Goal: Navigation & Orientation: Find specific page/section

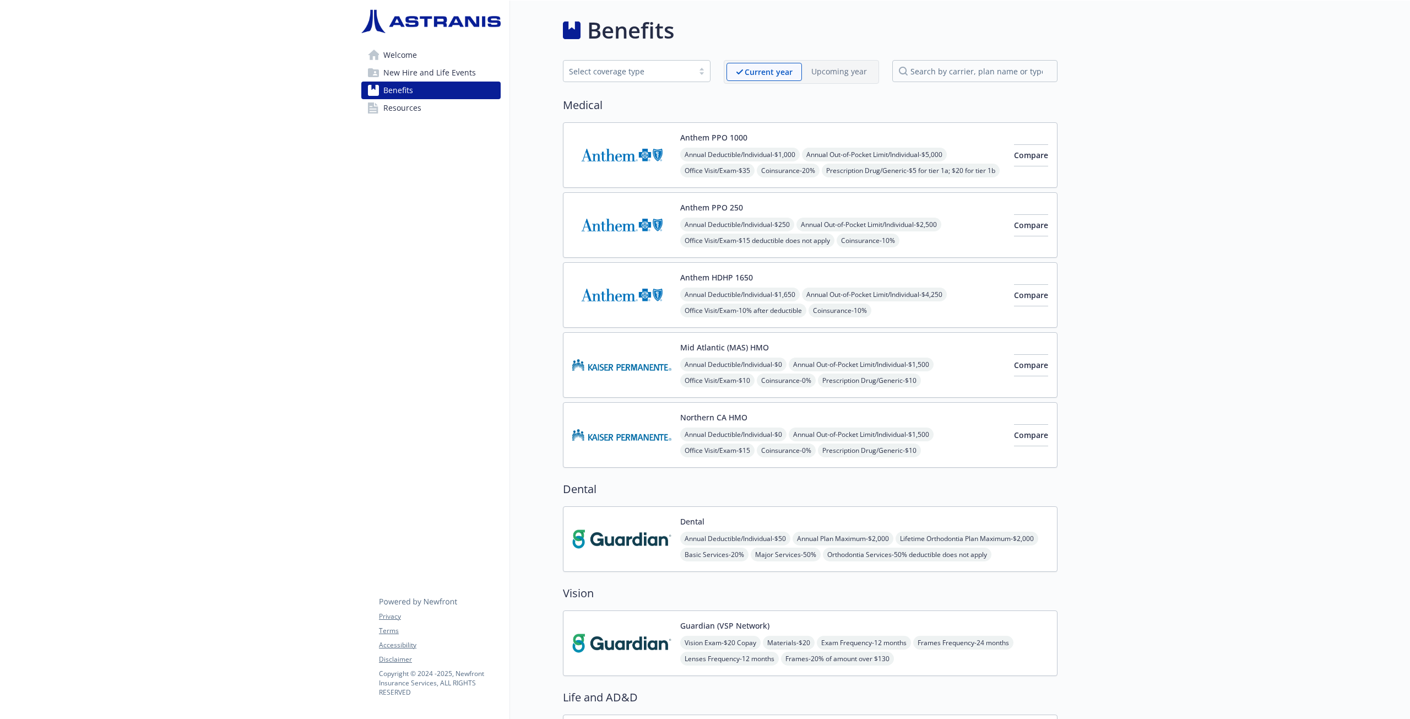
click at [386, 53] on span "Welcome" at bounding box center [400, 55] width 34 height 18
